Goal: Task Accomplishment & Management: Manage account settings

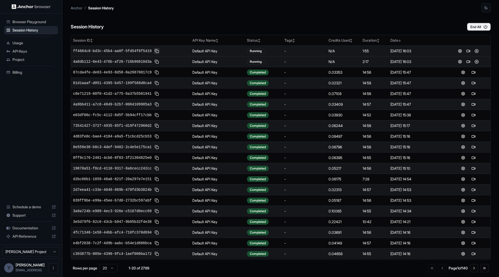
click at [158, 50] on button at bounding box center [157, 51] width 6 height 6
click at [469, 49] on button at bounding box center [468, 51] width 6 height 6
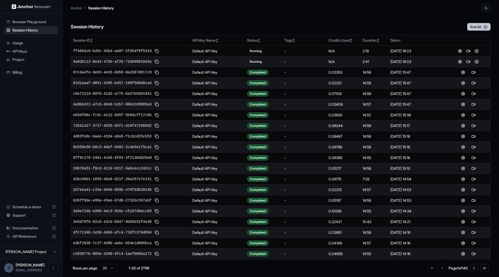
click at [484, 27] on icon "button" at bounding box center [485, 26] width 5 height 5
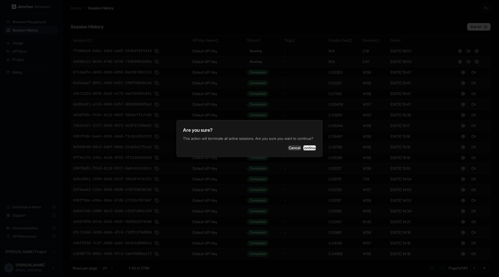
click at [307, 148] on button "Continue" at bounding box center [309, 147] width 13 height 5
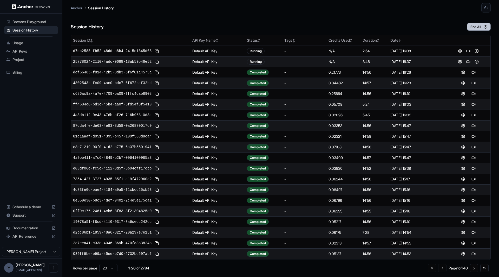
click at [481, 27] on button "End All" at bounding box center [479, 27] width 24 height 8
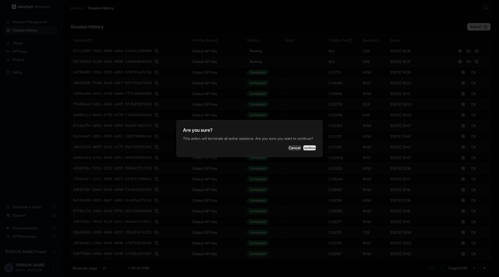
click at [306, 150] on button "Continue" at bounding box center [309, 147] width 13 height 5
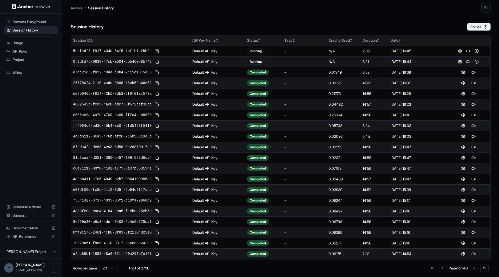
click at [295, 37] on th "Tags ↕" at bounding box center [304, 40] width 44 height 10
click at [292, 39] on div "Tags ↓" at bounding box center [304, 40] width 40 height 5
click at [292, 42] on div "Tags ↑" at bounding box center [304, 40] width 40 height 5
click at [293, 41] on span "↕" at bounding box center [293, 40] width 3 height 4
click at [293, 41] on span "↓" at bounding box center [293, 40] width 3 height 4
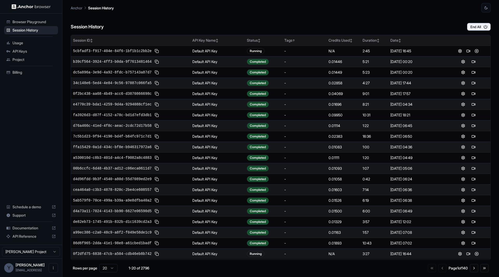
click at [255, 40] on div "Status ↕" at bounding box center [263, 40] width 33 height 5
click at [396, 40] on div "Date ↕" at bounding box center [417, 40] width 54 height 5
click at [396, 40] on div "Date ↓" at bounding box center [417, 40] width 54 height 5
click at [396, 40] on div "Date ↑" at bounding box center [417, 40] width 54 height 5
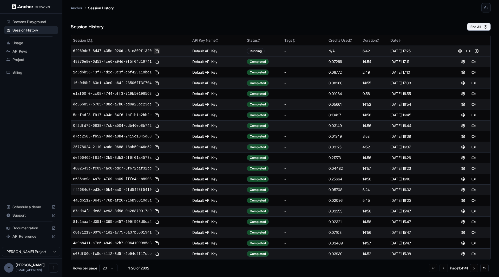
click at [158, 50] on button at bounding box center [157, 51] width 6 height 6
click at [470, 53] on button at bounding box center [468, 51] width 6 height 6
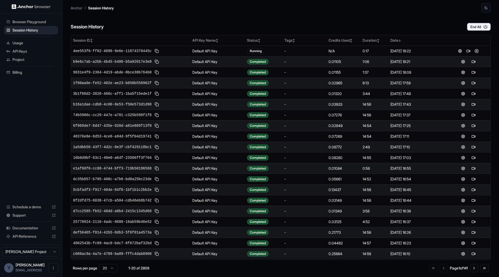
click at [36, 74] on span "Billing" at bounding box center [33, 72] width 43 height 5
click at [474, 30] on div "End All" at bounding box center [475, 27] width 32 height 8
click at [474, 26] on button "End All" at bounding box center [479, 27] width 24 height 8
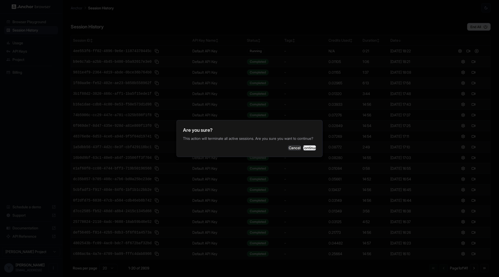
click at [305, 150] on button "Continue" at bounding box center [309, 147] width 13 height 5
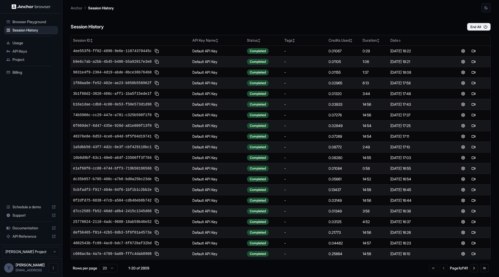
click at [111, 268] on html "Browser Playground Session History Usage API Keys Project Billing Schedule a de…" at bounding box center [249, 138] width 499 height 277
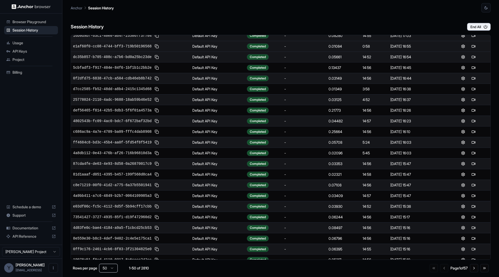
scroll to position [313, 0]
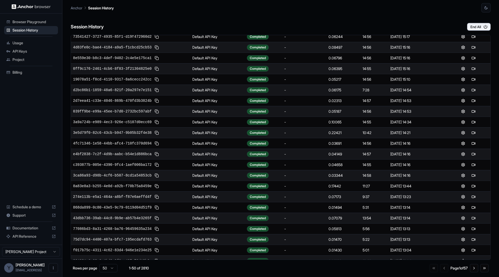
click at [29, 42] on span "Usage" at bounding box center [33, 42] width 43 height 5
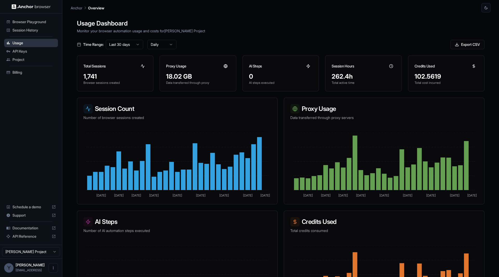
click at [21, 42] on span "Usage" at bounding box center [33, 42] width 43 height 5
click at [27, 32] on span "Session History" at bounding box center [33, 30] width 43 height 5
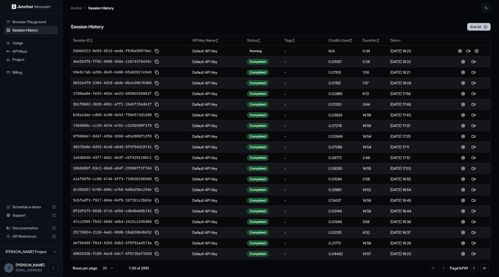
click at [490, 28] on button "End All" at bounding box center [479, 27] width 24 height 8
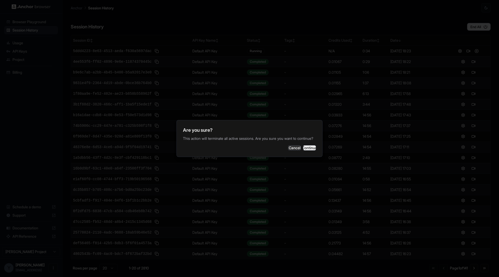
click at [307, 150] on button "Continue" at bounding box center [309, 147] width 13 height 5
